Goal: Entertainment & Leisure: Consume media (video, audio)

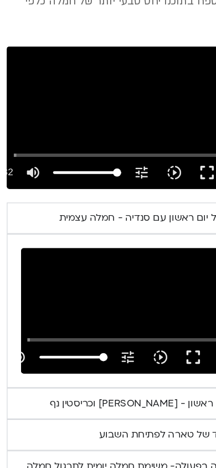
scroll to position [697, 0]
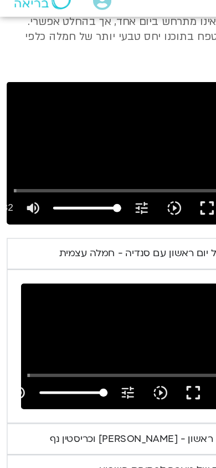
click at [99, 237] on summary "תרגול יום ראשון עם סנדיה - חמלה עצמית" at bounding box center [108, 227] width 205 height 26
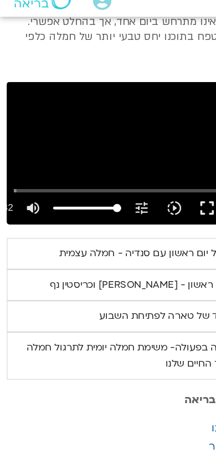
type input "2.274905"
type input "0.077281"
type input "2.423005"
type input "0.217897"
type input "2.570739"
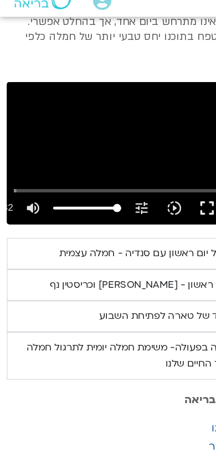
type input "0.359107"
type input "2.712796"
type input "0.492802"
type input "2.841661"
type input "0.948627"
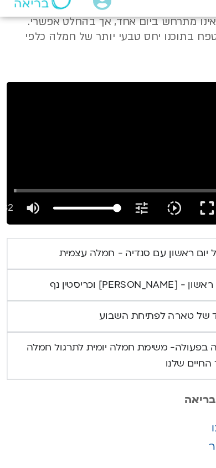
click at [90, 226] on div "תרגול יום ראשון עם סנדיה - חמלה עצמית" at bounding box center [120, 226] width 144 height 13
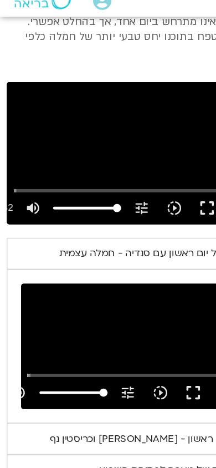
type input "5.999451"
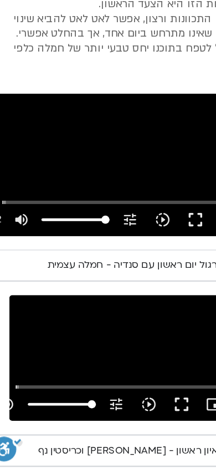
scroll to position [661, 0]
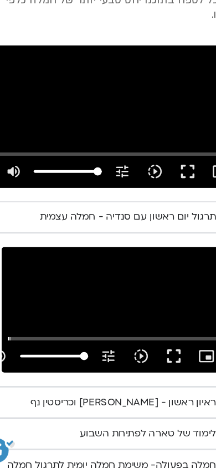
type input "2.505393"
type input "79"
type input "2.639939"
type input "0"
type input "3.315267"
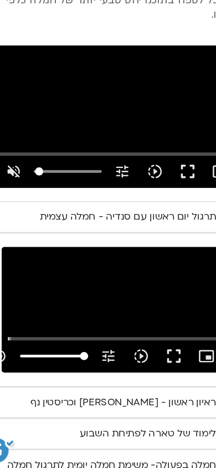
type input "8"
type input "3.434728"
type input "78"
type input "3.562544"
type input "100"
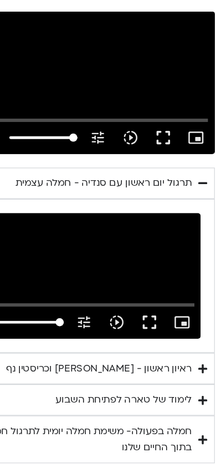
scroll to position [689, 0]
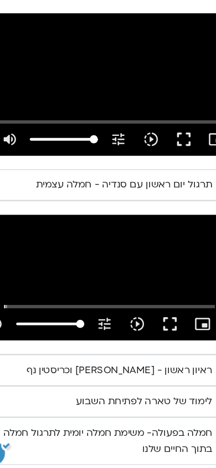
type input "7.676402"
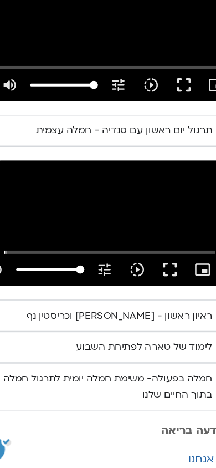
scroll to position [732, 0]
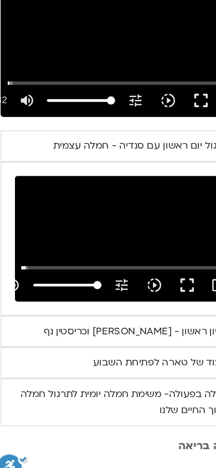
type input "19.879715"
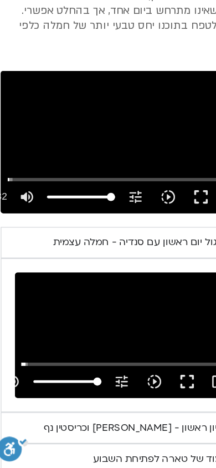
scroll to position [648, 0]
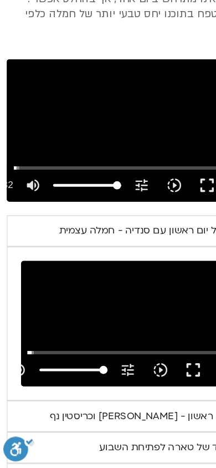
type input "11.512007"
